Goal: Task Accomplishment & Management: Manage account settings

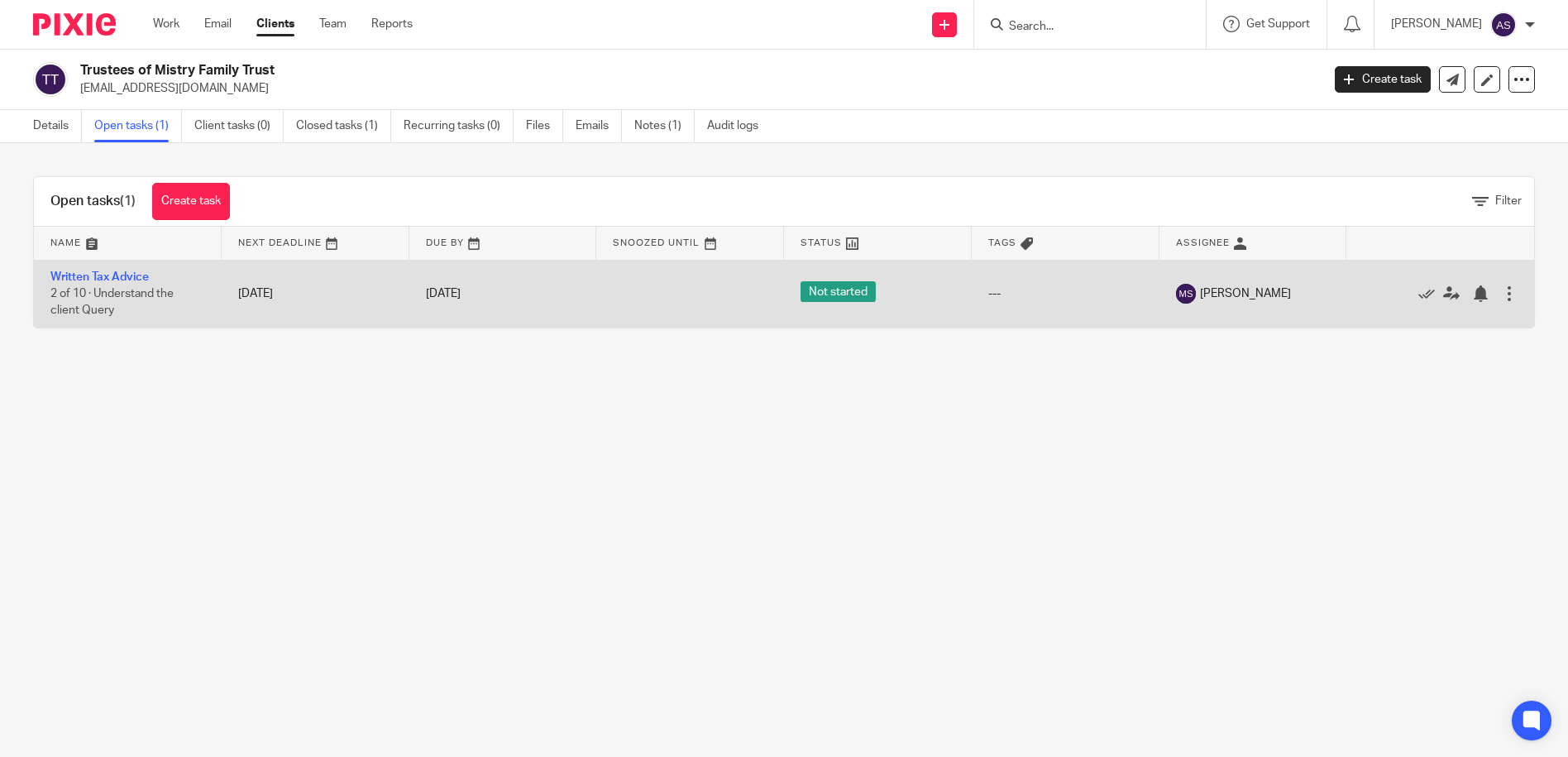
click at [834, 295] on span "Not started" at bounding box center [838, 291] width 75 height 21
click at [1501, 295] on div at bounding box center [1509, 294] width 17 height 17
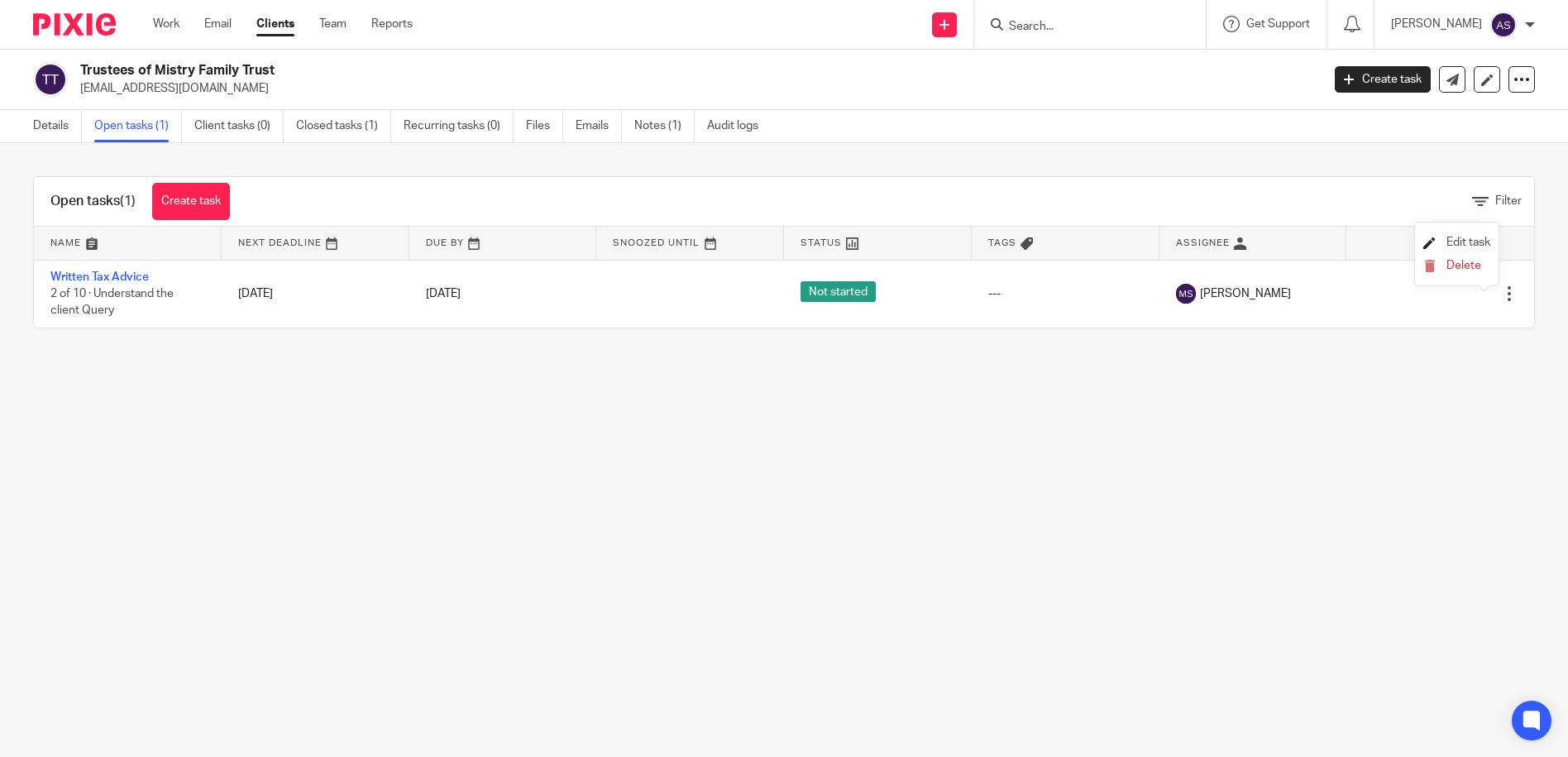
click at [1439, 237] on link "Edit task" at bounding box center [1456, 242] width 67 height 12
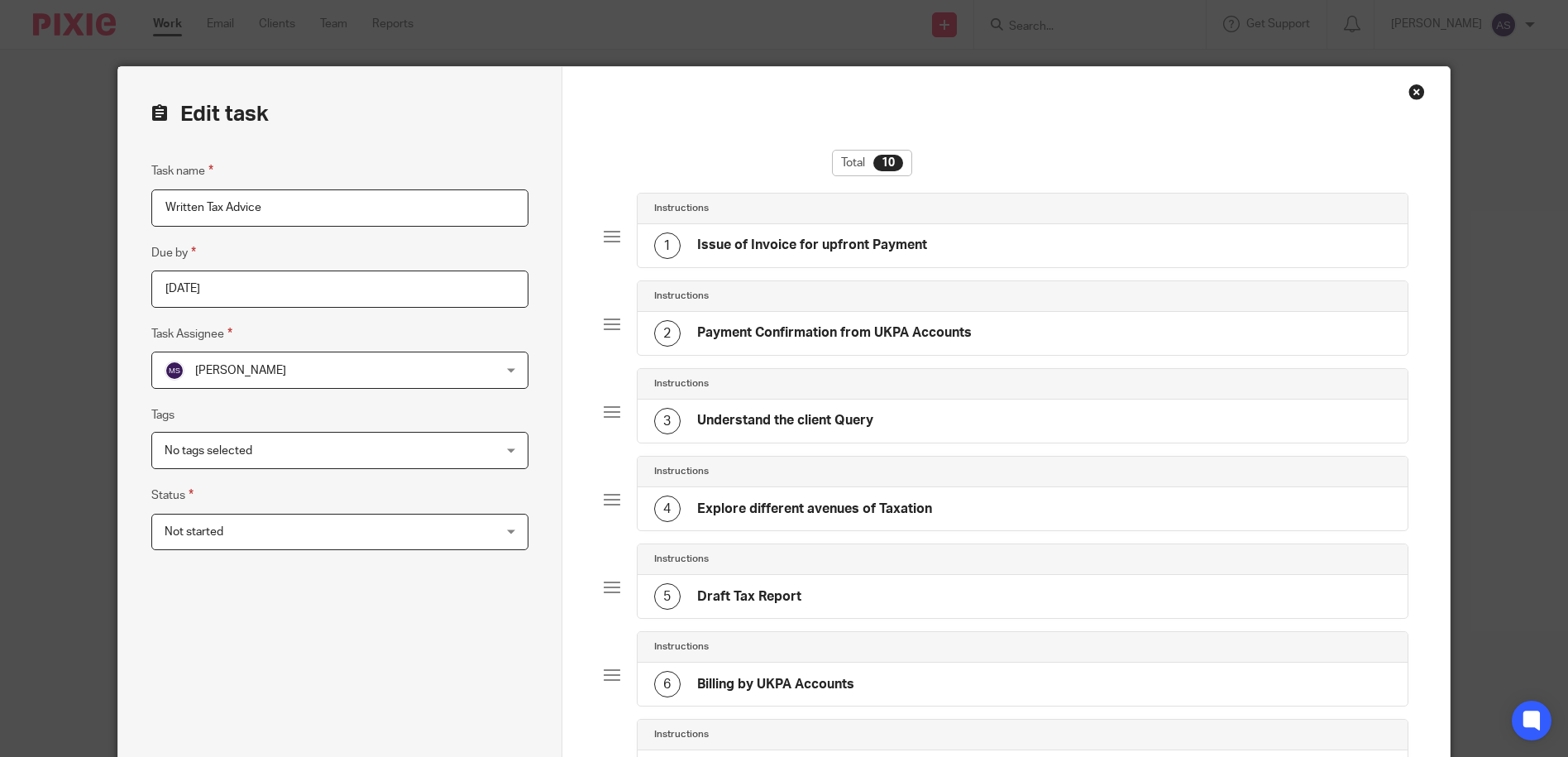
click at [495, 537] on div "Not started Not started" at bounding box center [340, 533] width 377 height 37
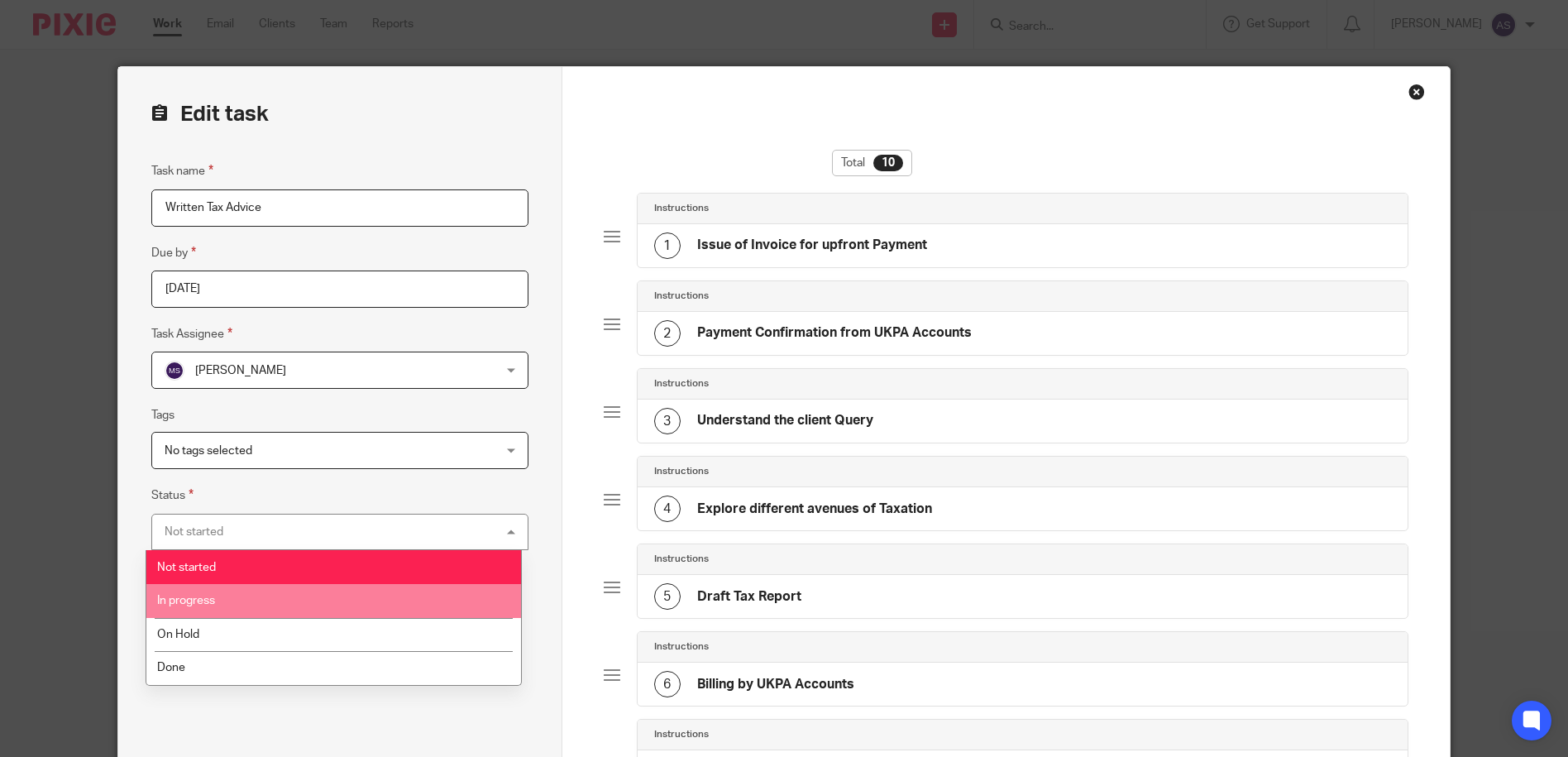
click at [424, 605] on li "In progress" at bounding box center [334, 601] width 376 height 34
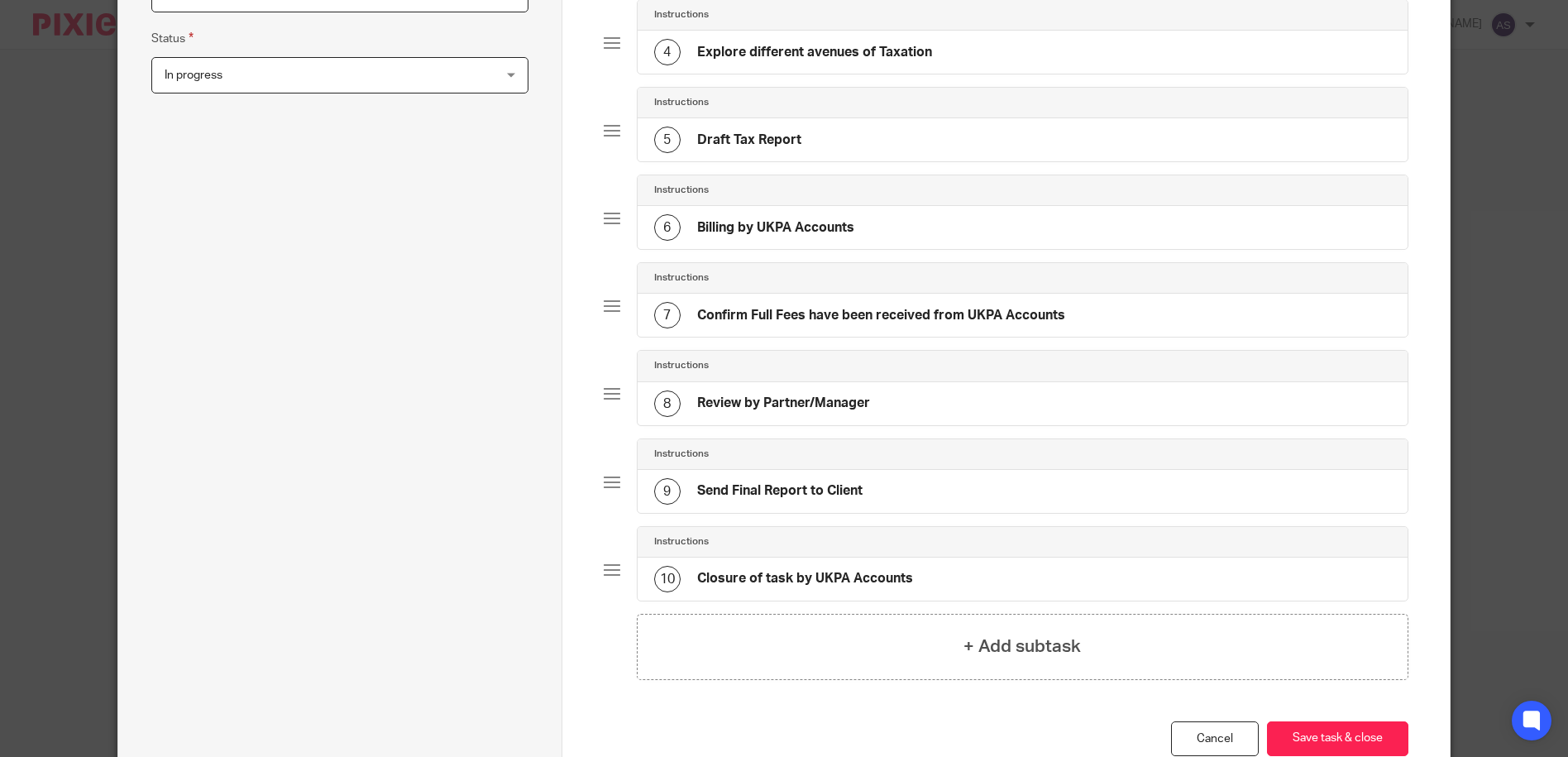
scroll to position [496, 0]
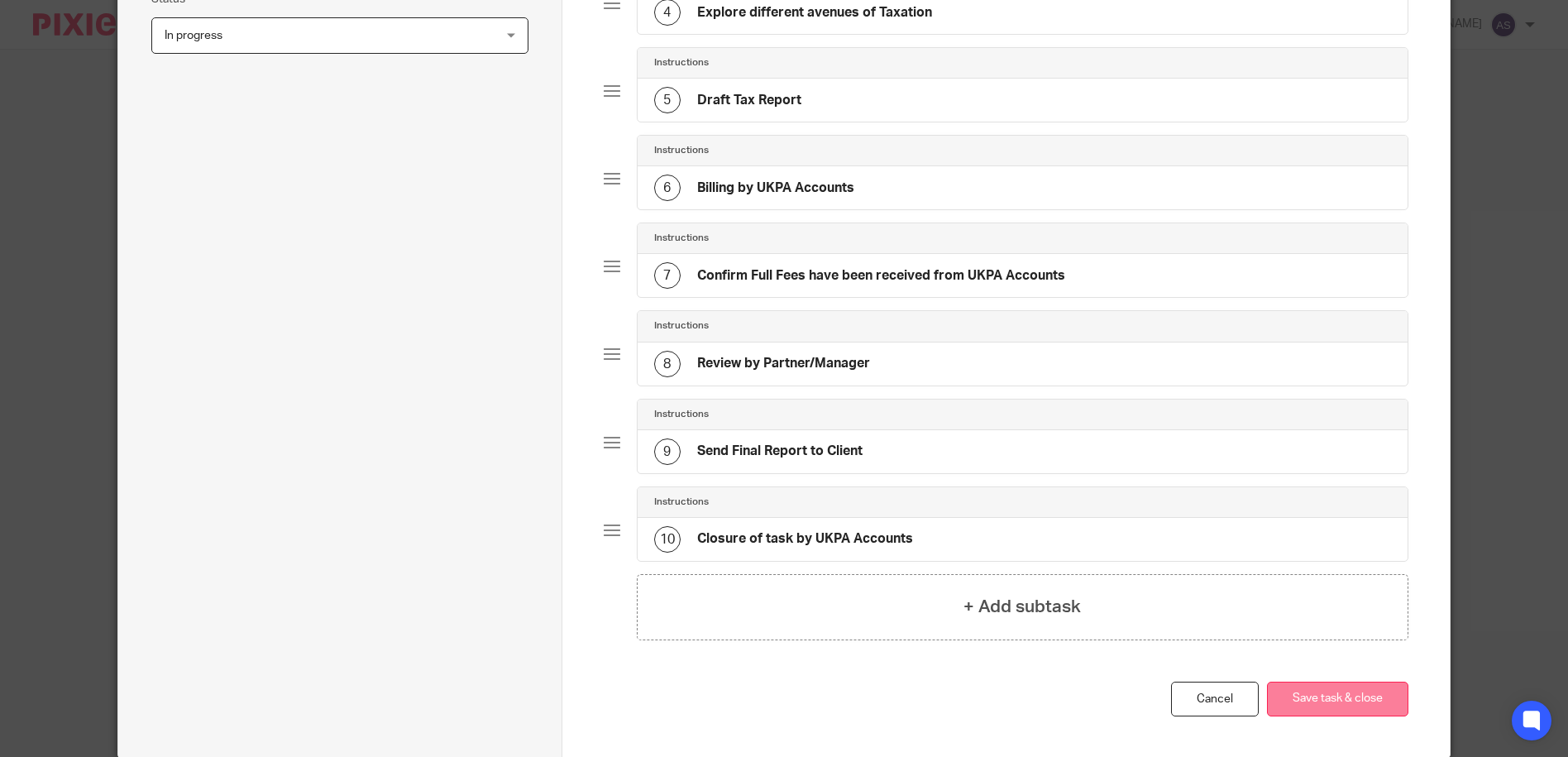
click at [1293, 703] on button "Save task & close" at bounding box center [1338, 700] width 141 height 36
